Goal: Find specific page/section: Find specific page/section

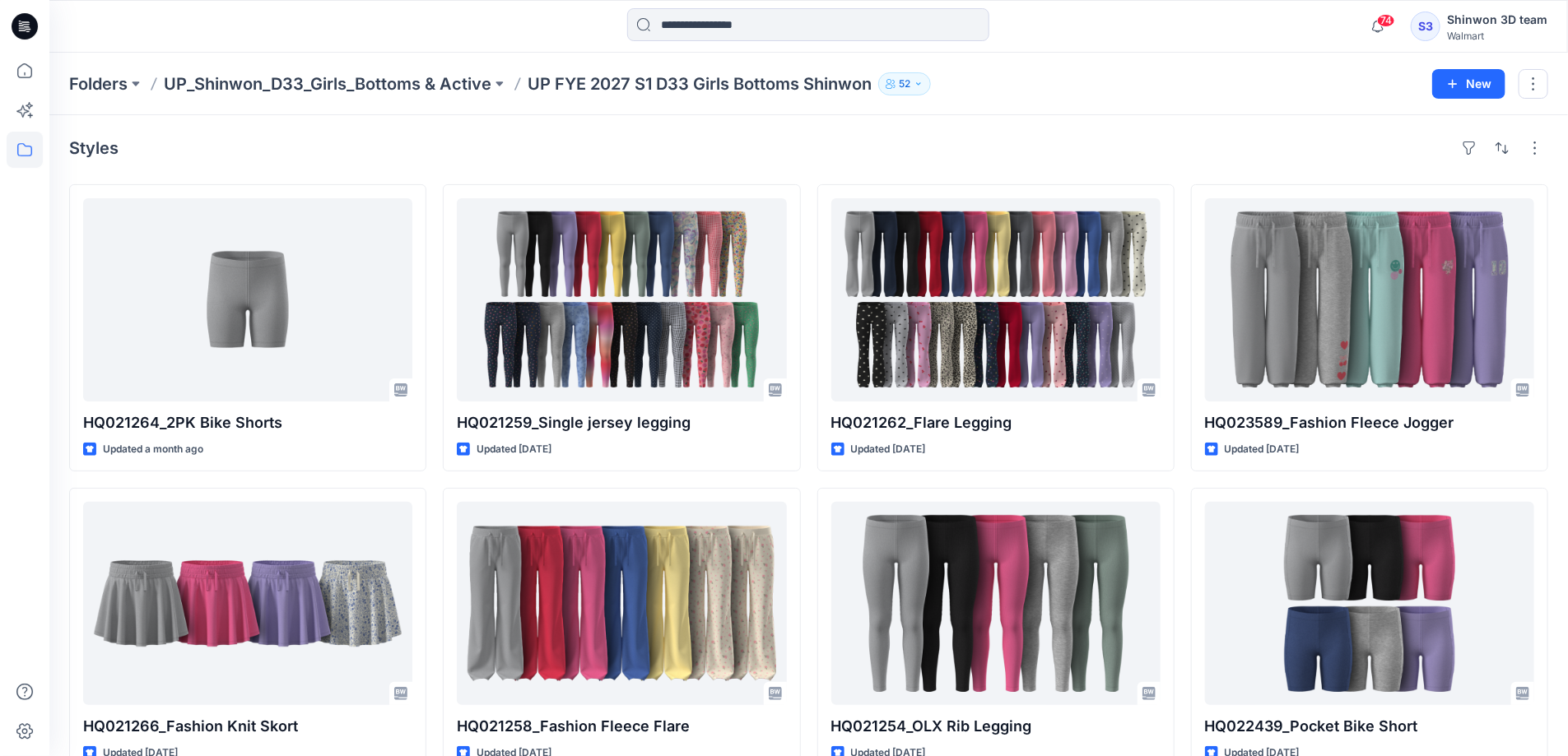
click at [375, 79] on p "UP_Shinwon_D33_Girls_Bottoms & Active" at bounding box center [327, 83] width 327 height 23
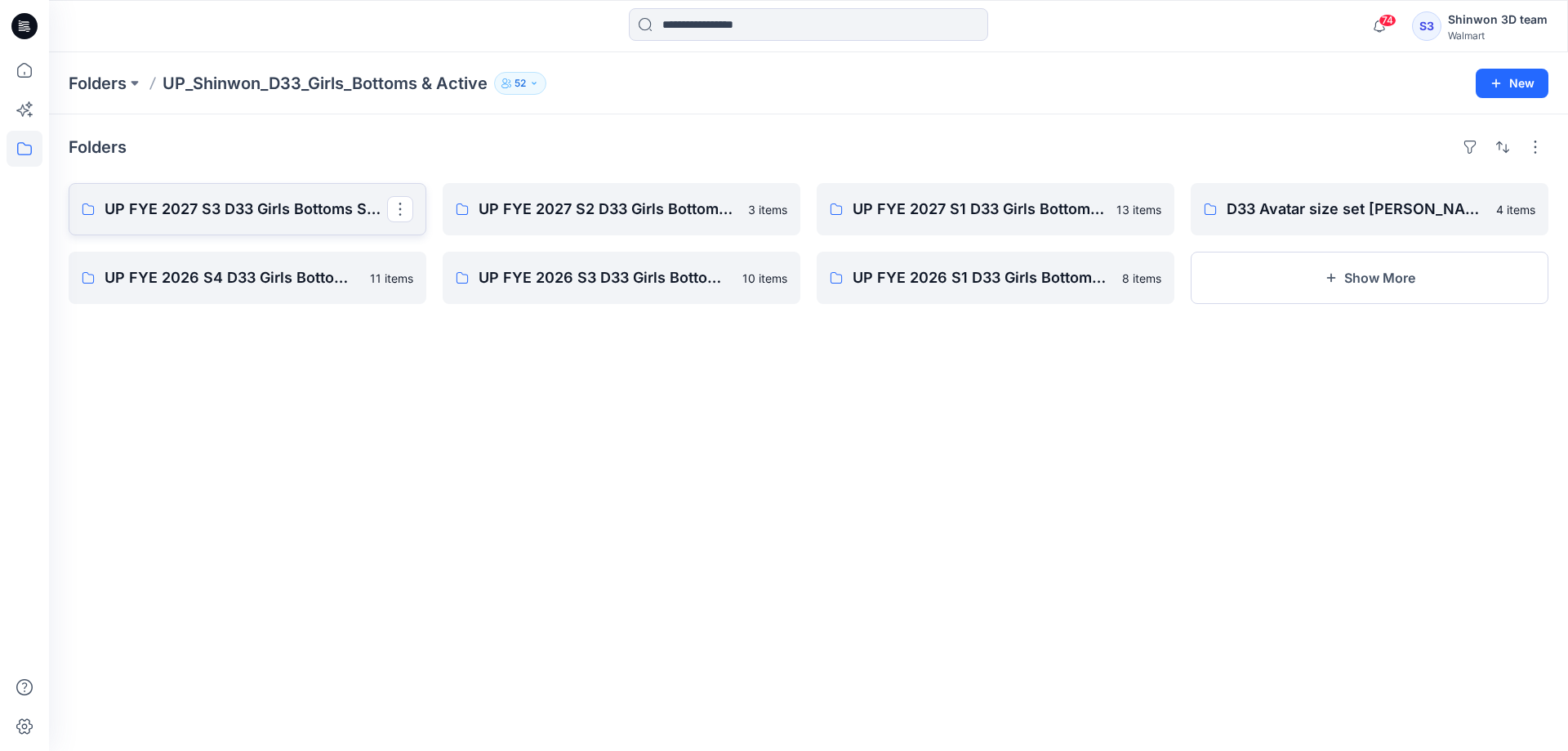
click at [179, 208] on p "UP FYE 2027 S3 D33 Girls Bottoms Shinwon" at bounding box center [246, 208] width 283 height 22
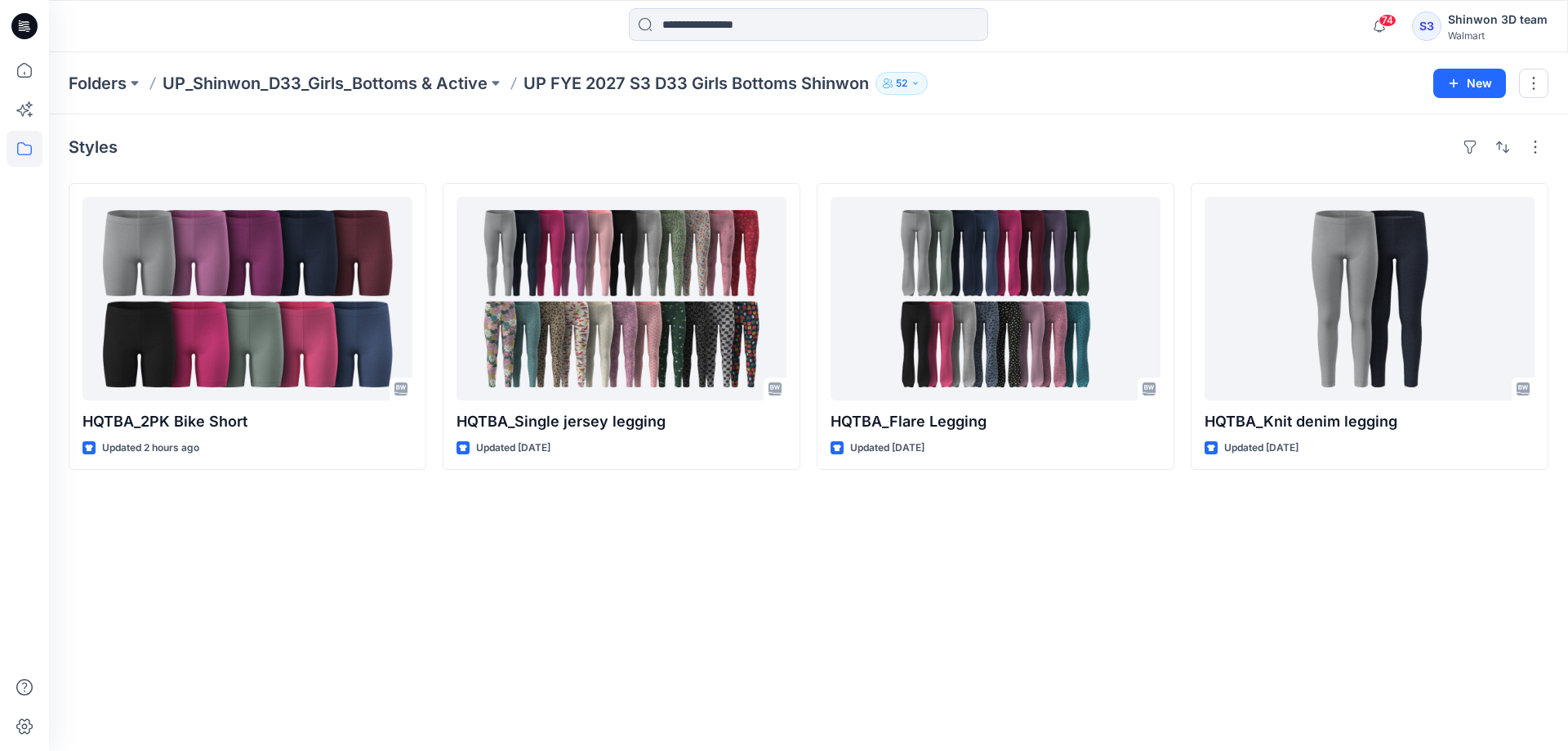
click at [545, 604] on div "Styles HQTBA_2PK Bike Short Updated 2 hours ago HQTBA_Single jersey legging Upd…" at bounding box center [809, 432] width 1520 height 636
click at [747, 583] on div "Styles HQTBA_2PK Bike Short Updated 2 hours ago HQTBA_Single jersey legging Upd…" at bounding box center [809, 432] width 1520 height 636
click at [783, 598] on div "Styles HQTBA_2PK Bike Short Updated 2 hours ago HQTBA_Single jersey legging Upd…" at bounding box center [809, 432] width 1520 height 636
